Goal: Task Accomplishment & Management: Use online tool/utility

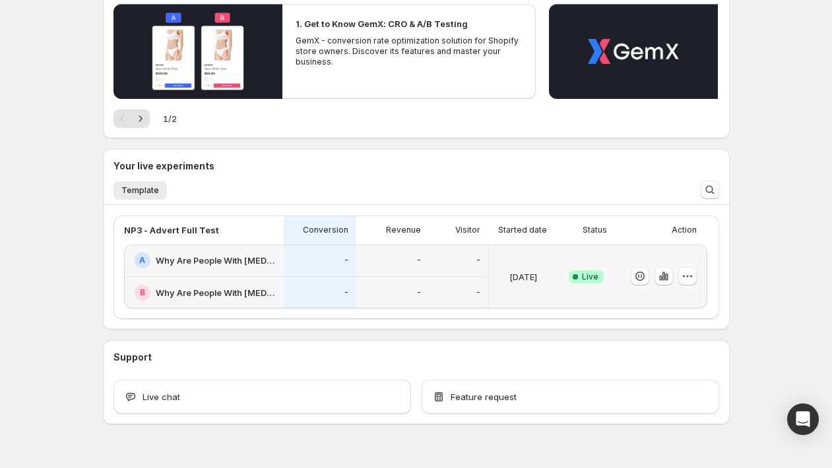
scroll to position [264, 0]
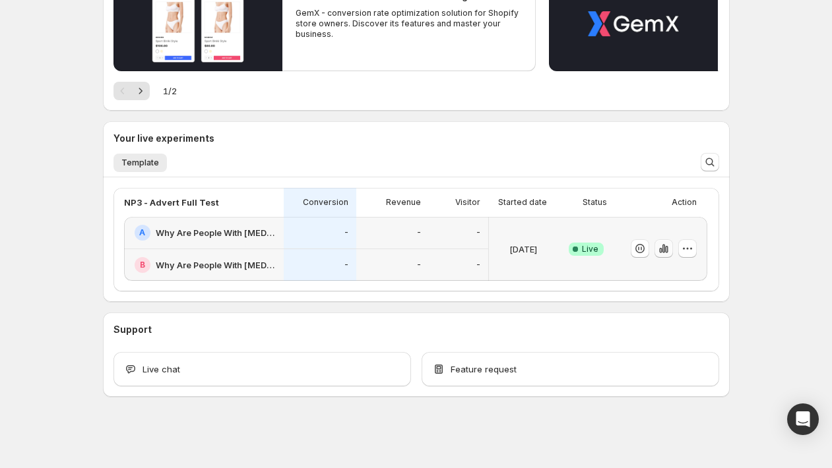
click at [668, 248] on icon "button" at bounding box center [666, 249] width 3 height 7
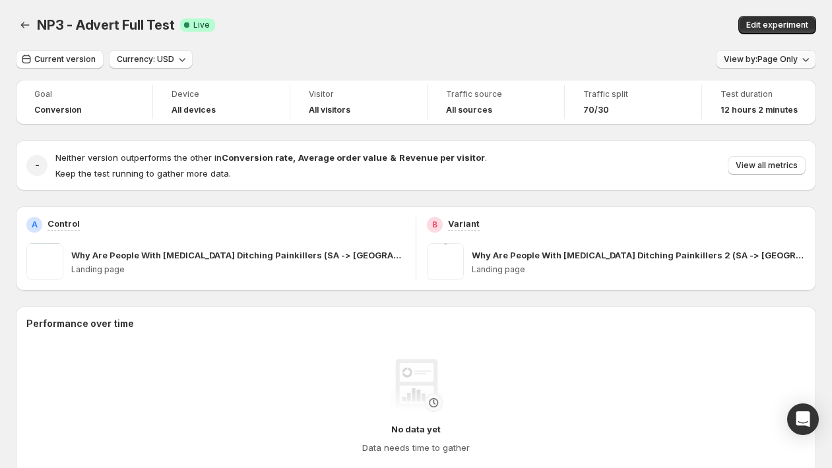
click at [775, 60] on span "View by: Page Only" at bounding box center [761, 59] width 74 height 11
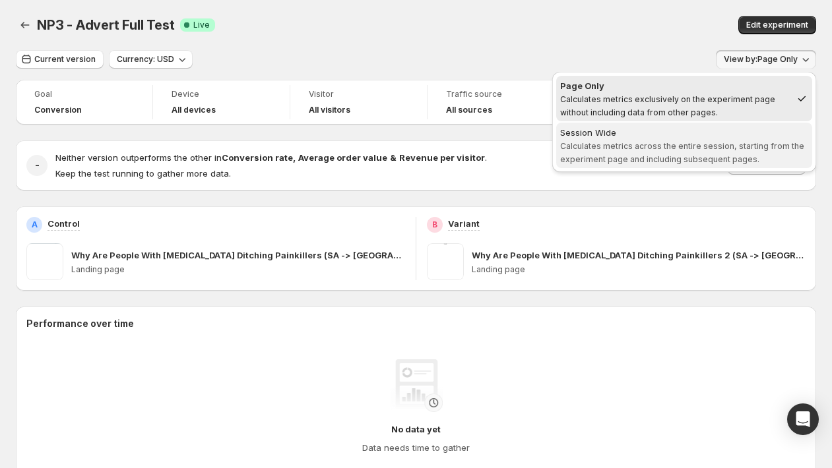
click at [730, 146] on span "Calculates metrics across the entire session, starting from the experiment page…" at bounding box center [682, 152] width 244 height 23
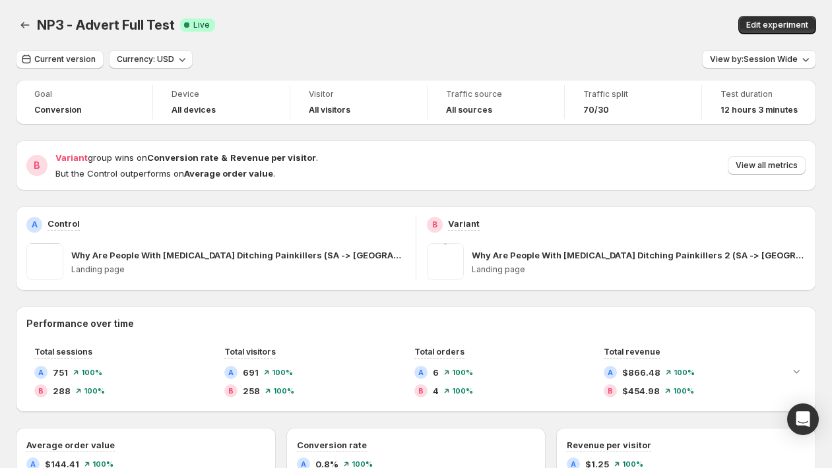
click at [636, 110] on div "70/30" at bounding box center [633, 110] width 100 height 11
click at [772, 26] on span "Edit experiment" at bounding box center [777, 25] width 62 height 11
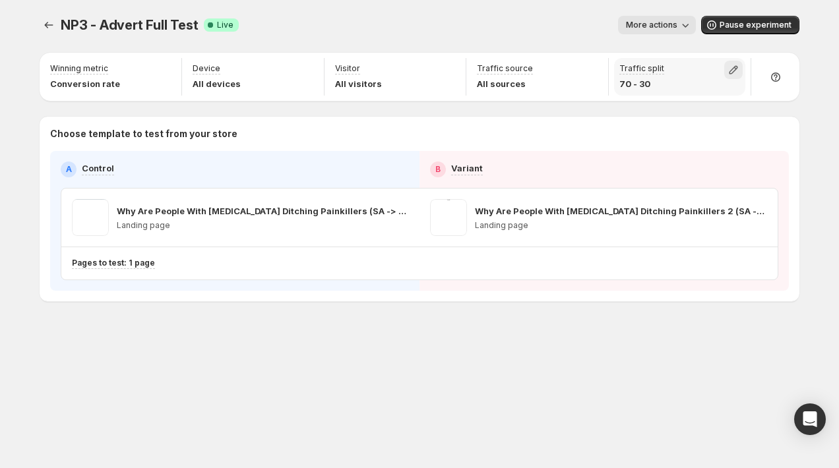
click at [736, 72] on icon "button" at bounding box center [733, 69] width 13 height 13
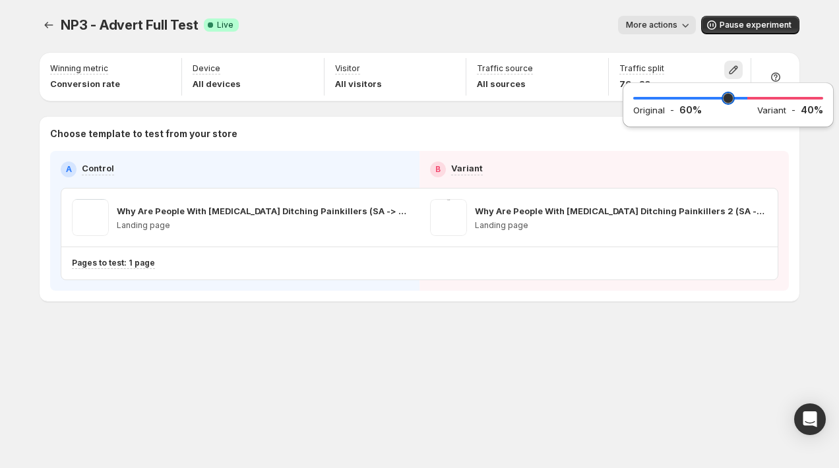
drag, startPoint x: 767, startPoint y: 96, endPoint x: 744, endPoint y: 96, distance: 23.1
click at [744, 96] on input "range" at bounding box center [728, 98] width 190 height 18
drag, startPoint x: 744, startPoint y: 96, endPoint x: 728, endPoint y: 95, distance: 15.2
type input "**"
click at [728, 95] on input "range" at bounding box center [728, 98] width 190 height 18
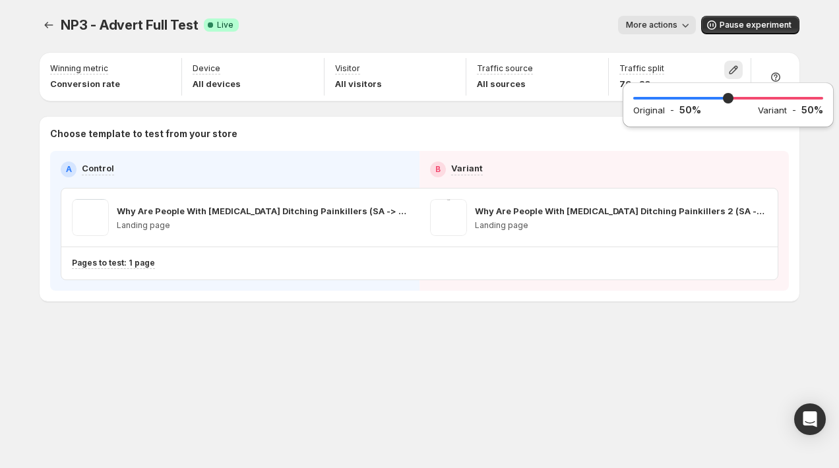
click at [583, 36] on div "NP3 - Advert Full Test. This page is ready NP3 - Advert Full Test Success Compl…" at bounding box center [420, 25] width 760 height 50
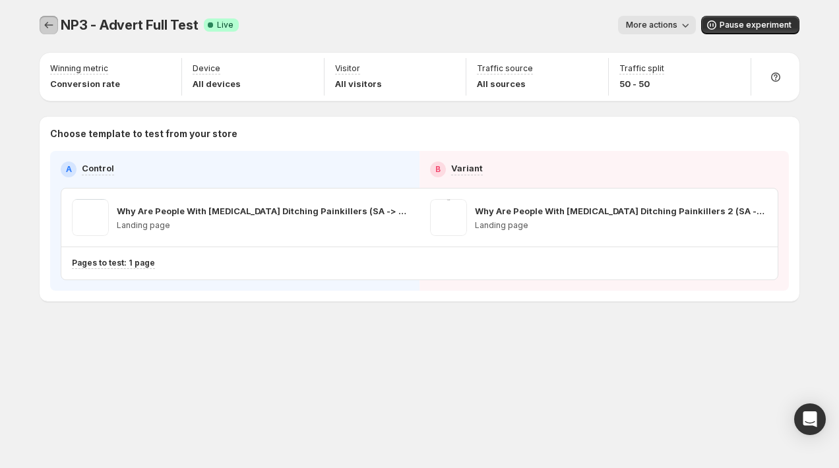
click at [47, 27] on icon "Experiments" at bounding box center [48, 24] width 13 height 13
